Goal: Task Accomplishment & Management: Complete application form

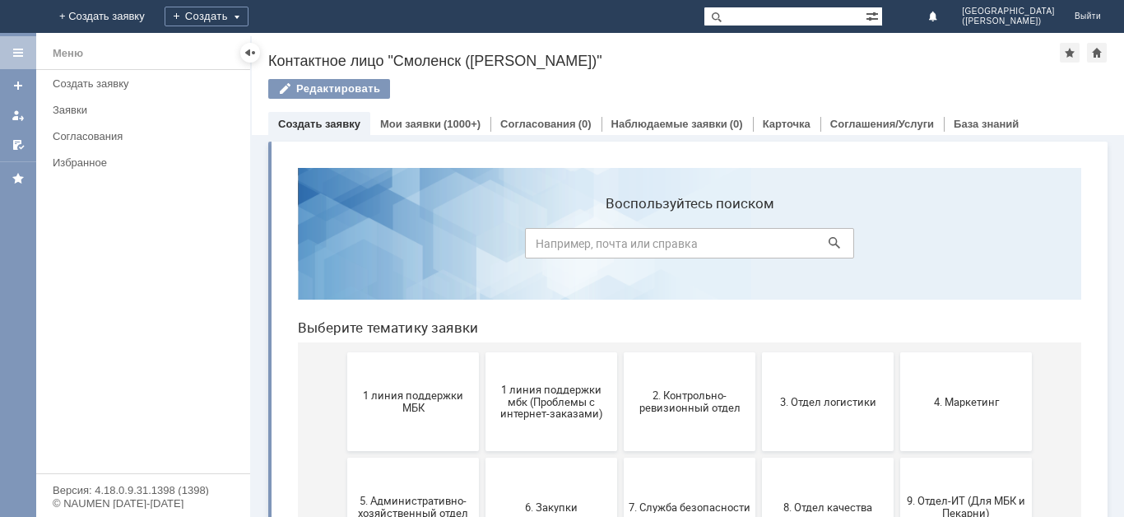
click at [248, 32] on div "Создать" at bounding box center [207, 16] width 84 height 33
click at [248, 21] on div "Создать" at bounding box center [207, 17] width 84 height 20
click at [262, 15] on div "Создать" at bounding box center [220, 17] width 84 height 20
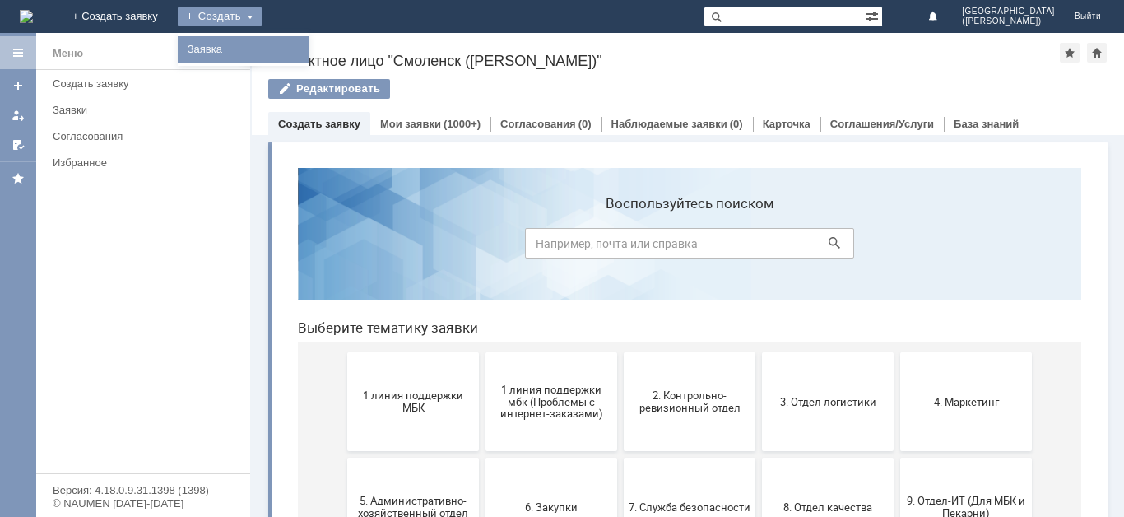
click at [309, 39] on div "Заявка" at bounding box center [244, 49] width 132 height 26
click at [262, 13] on div "Создать" at bounding box center [220, 17] width 84 height 20
click at [306, 51] on link "Заявка" at bounding box center [243, 49] width 125 height 20
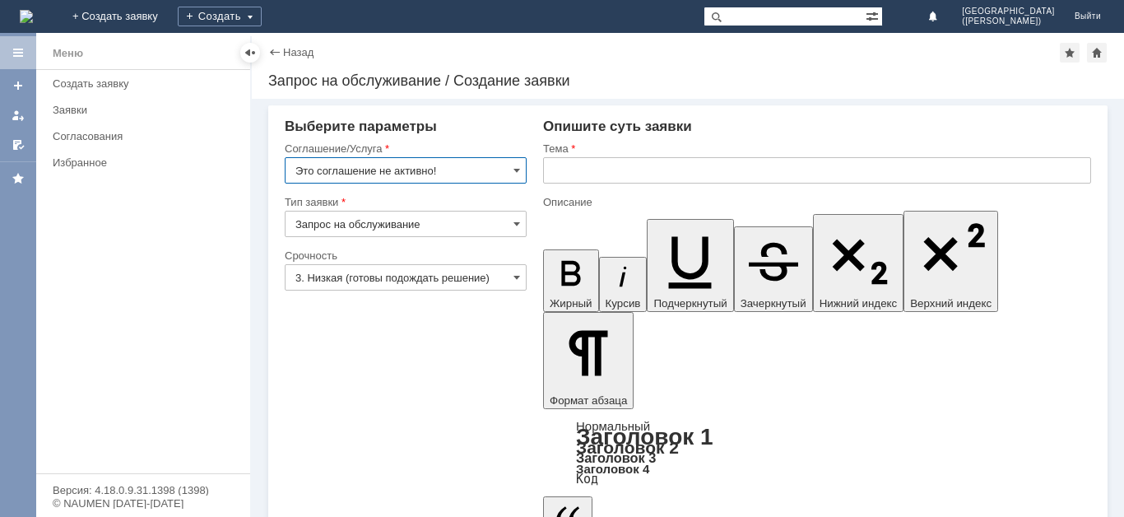
click at [397, 160] on input "Это соглашение не активно!" at bounding box center [406, 170] width 242 height 26
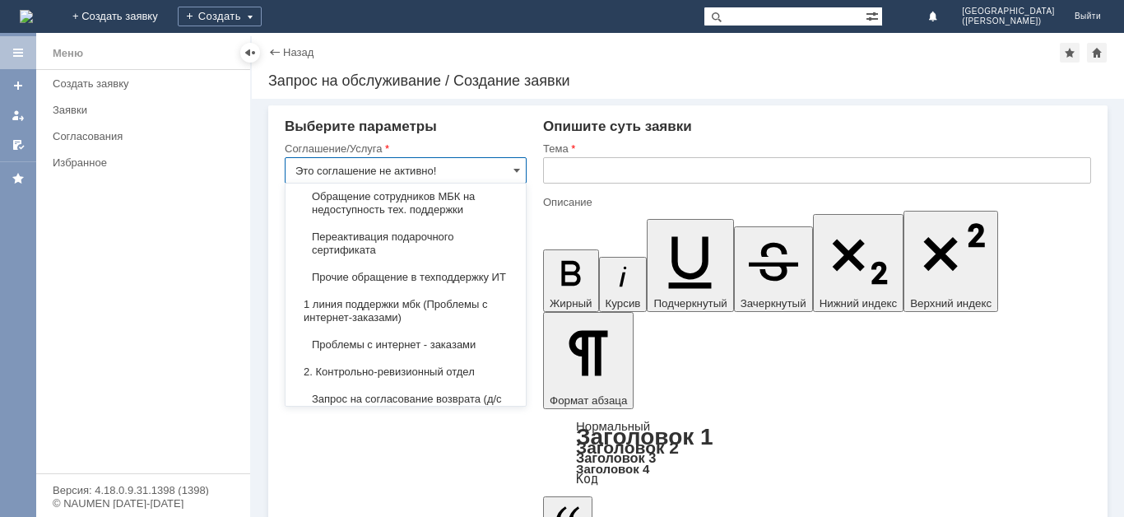
scroll to position [51, 0]
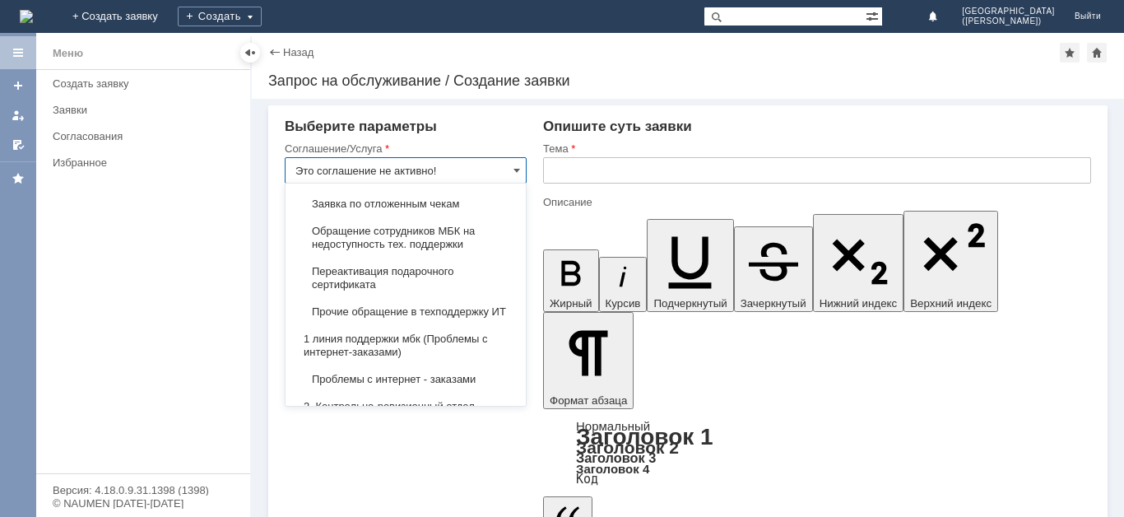
drag, startPoint x: 466, startPoint y: 164, endPoint x: 151, endPoint y: 186, distance: 315.1
click at [151, 186] on div "[PERSON_NAME] Создать заявку Заявки Согласования Избранное Версия: 4.18.0.9.31.…" at bounding box center [562, 275] width 1124 height 484
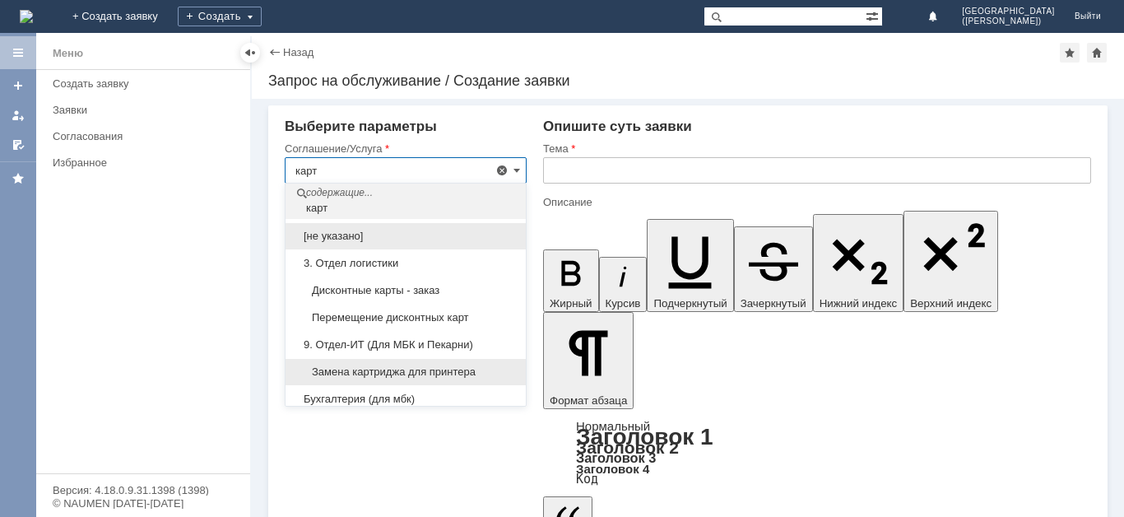
click at [397, 361] on div "Замена картриджа для принтера" at bounding box center [405, 372] width 240 height 26
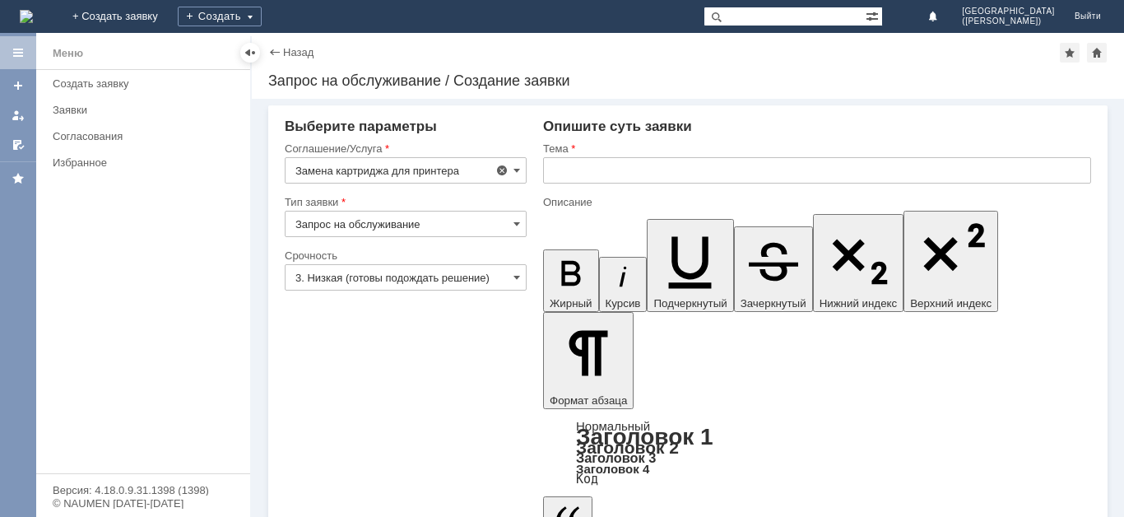
type input "Замена картриджа для принтера"
click at [397, 290] on input "3. Низкая (готовы подождать решение)" at bounding box center [406, 277] width 242 height 26
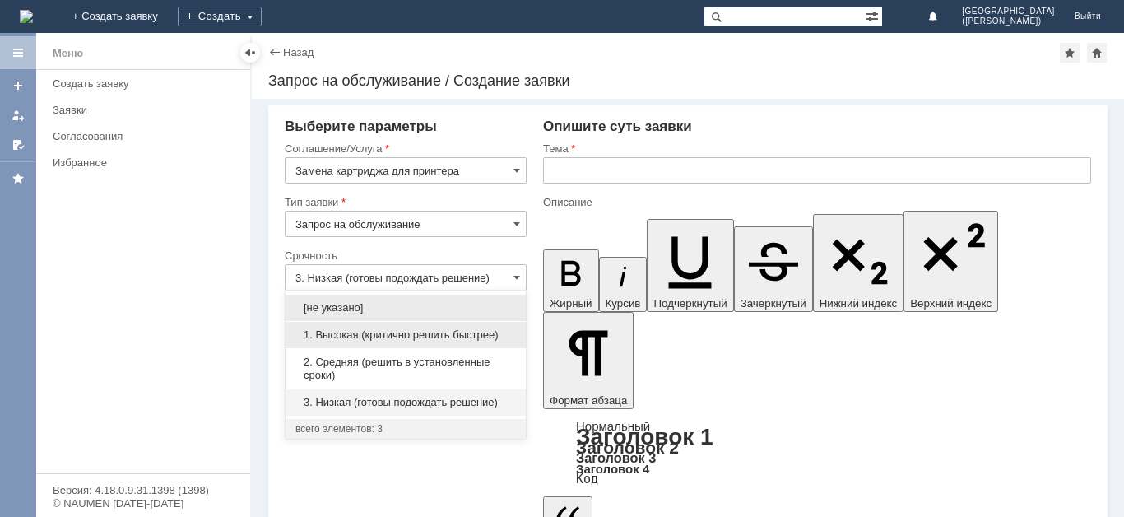
click at [404, 333] on span "1. Высокая (критично решить быстрее)" at bounding box center [405, 334] width 220 height 13
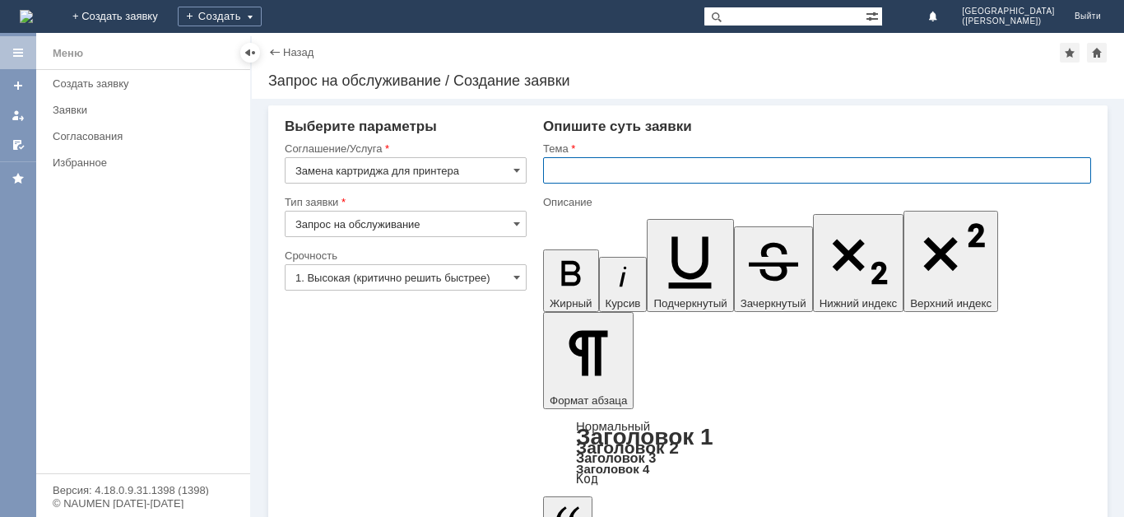
click at [661, 168] on input "text" at bounding box center [817, 170] width 548 height 26
type input "1. Высокая (критично решить быстрее)"
type input "Замена картриджа для принтера"
